Goal: Transaction & Acquisition: Purchase product/service

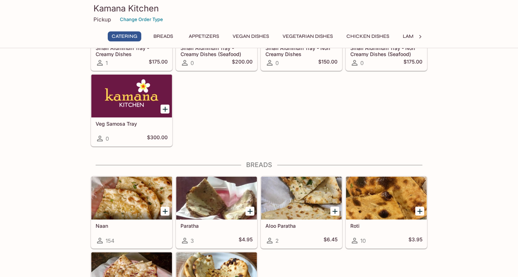
scroll to position [272, 0]
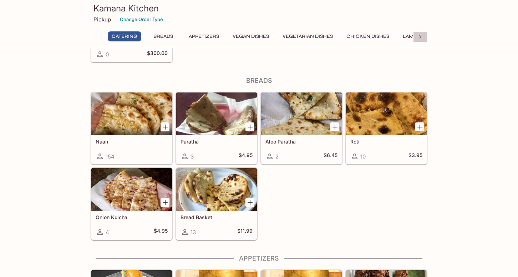
click at [421, 36] on icon at bounding box center [420, 36] width 7 height 7
click at [101, 35] on icon at bounding box center [97, 36] width 7 height 7
click at [320, 34] on button "Vegetarian Dishes" at bounding box center [308, 36] width 58 height 10
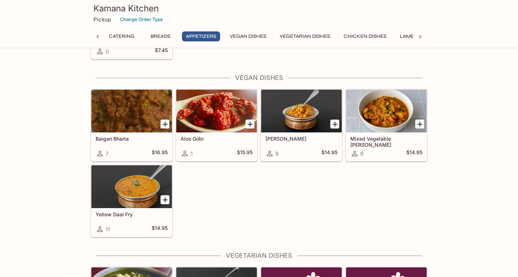
click at [231, 215] on div "Baigan Bharta 7 $16.95 Aloo Gobi 1 $15.95 Chana Masala 8 $14.95 Mixed Vegetable…" at bounding box center [258, 161] width 340 height 151
click at [224, 114] on div at bounding box center [216, 111] width 81 height 43
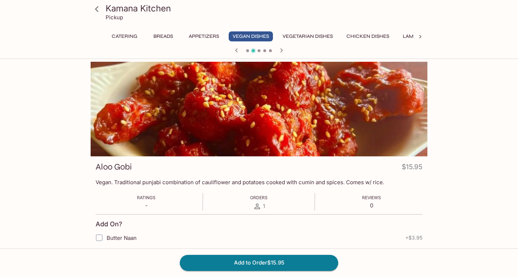
click at [357, 34] on button "Chicken Dishes" at bounding box center [368, 36] width 51 height 10
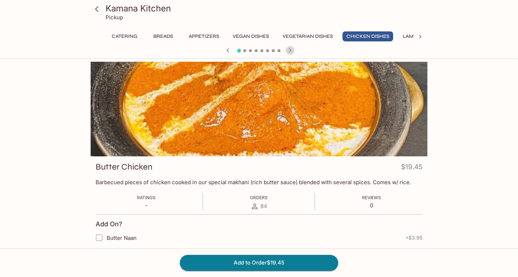
click at [290, 50] on icon "button" at bounding box center [290, 50] width 2 height 4
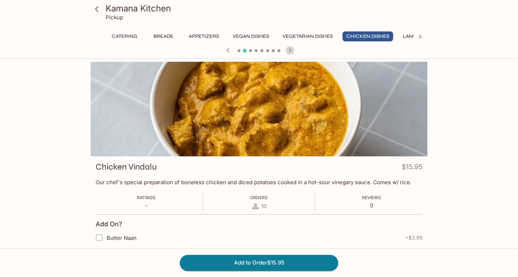
click at [290, 50] on icon "button" at bounding box center [290, 50] width 2 height 4
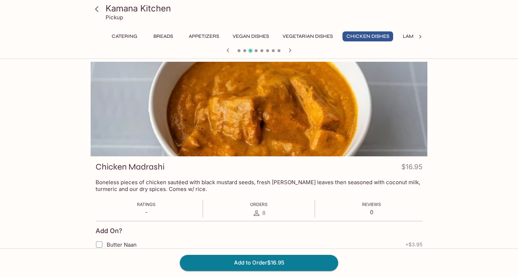
click at [290, 50] on icon "button" at bounding box center [290, 50] width 2 height 4
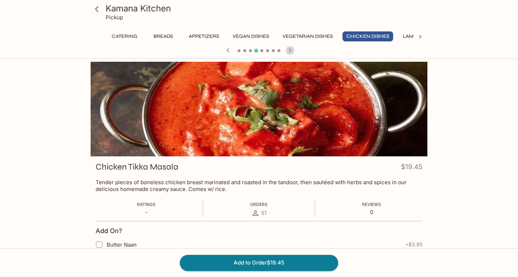
click at [290, 50] on icon "button" at bounding box center [290, 50] width 2 height 4
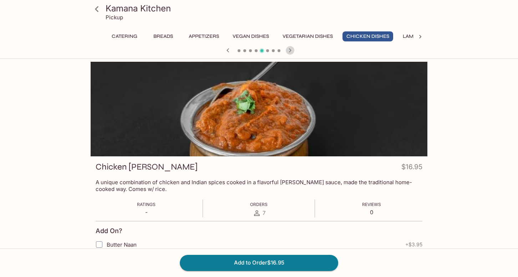
click at [290, 50] on icon "button" at bounding box center [290, 50] width 2 height 4
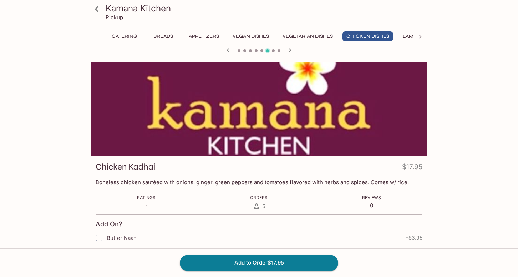
click at [290, 50] on icon "button" at bounding box center [290, 50] width 2 height 4
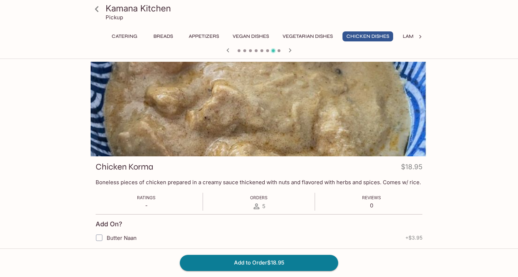
click at [290, 50] on icon "button" at bounding box center [290, 50] width 2 height 4
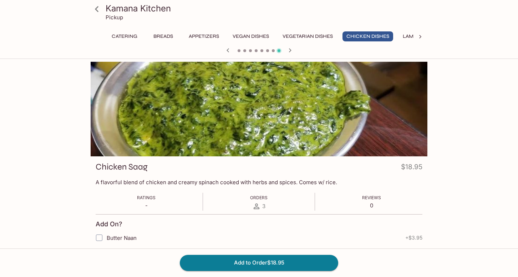
click at [290, 50] on icon "button" at bounding box center [290, 50] width 2 height 4
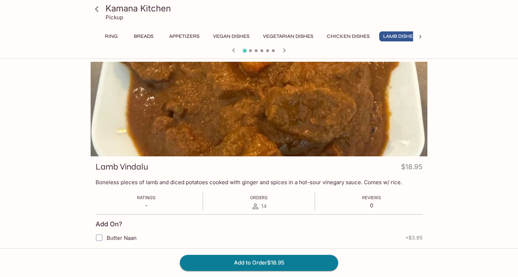
scroll to position [0, 29]
click at [232, 51] on icon "button" at bounding box center [234, 50] width 9 height 9
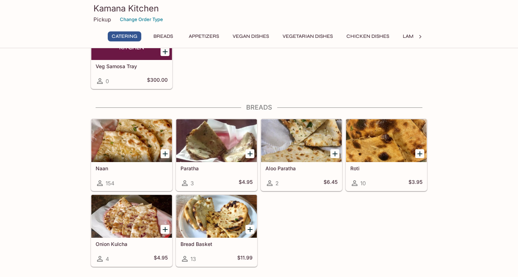
scroll to position [307, 0]
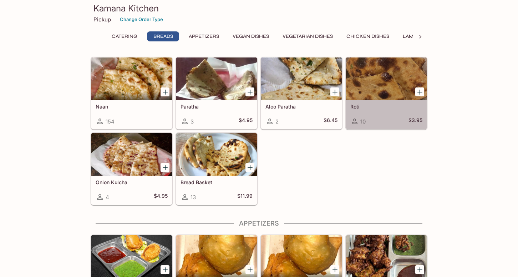
click at [385, 85] on div at bounding box center [386, 78] width 81 height 43
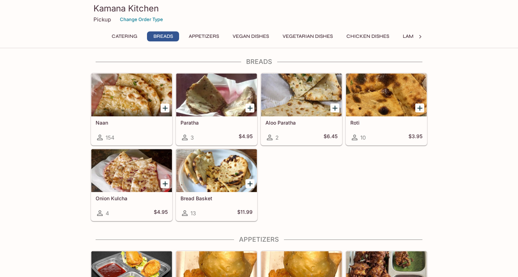
scroll to position [290, 0]
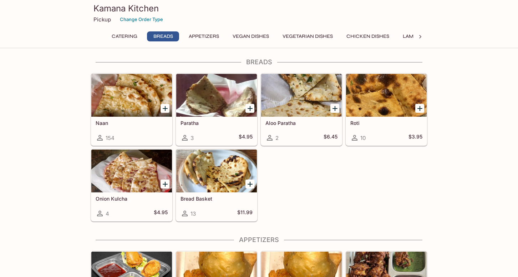
click at [132, 102] on div at bounding box center [131, 95] width 81 height 43
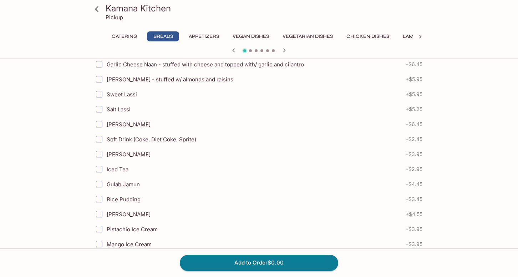
scroll to position [324, 0]
